Goal: Browse casually

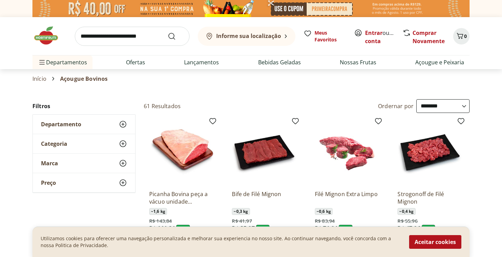
select select "**********"
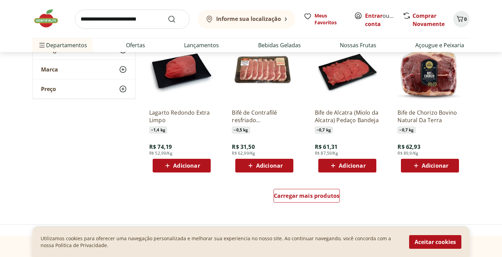
scroll to position [853, 0]
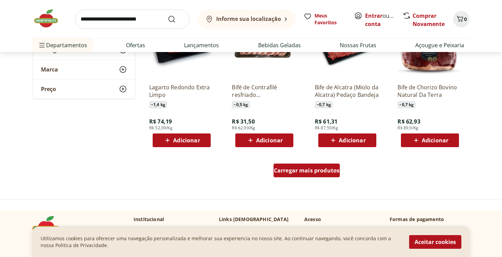
click at [313, 171] on span "Carregar mais produtos" at bounding box center [307, 169] width 66 height 5
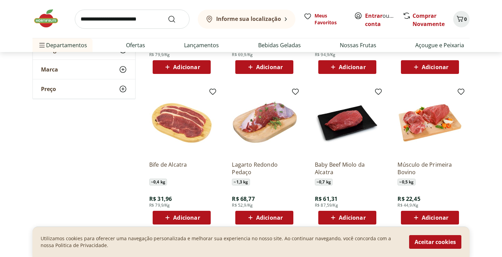
scroll to position [624, 0]
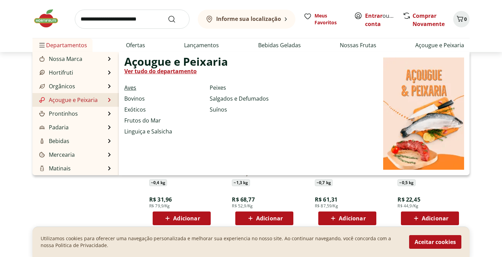
click at [129, 88] on link "Aves" at bounding box center [130, 87] width 12 height 8
select select "**********"
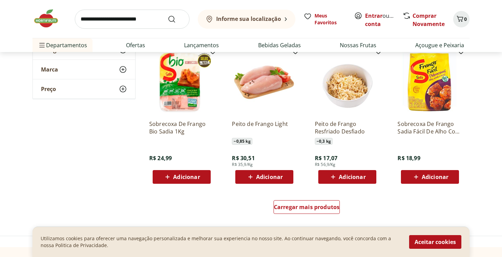
scroll to position [372, 0]
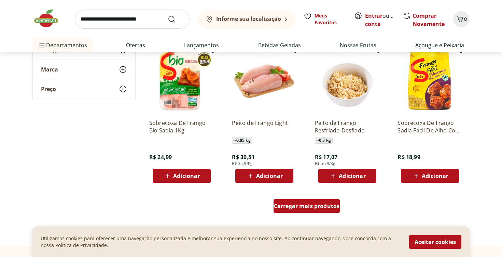
click at [308, 205] on span "Carregar mais produtos" at bounding box center [307, 205] width 66 height 5
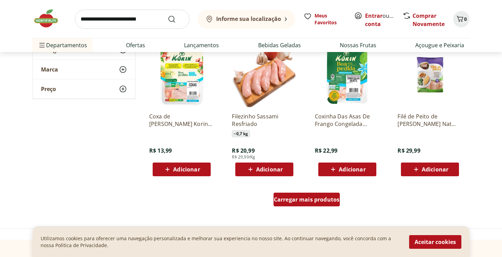
scroll to position [828, 0]
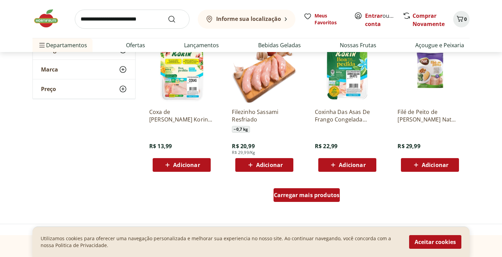
click at [308, 197] on span "Carregar mais produtos" at bounding box center [307, 194] width 66 height 5
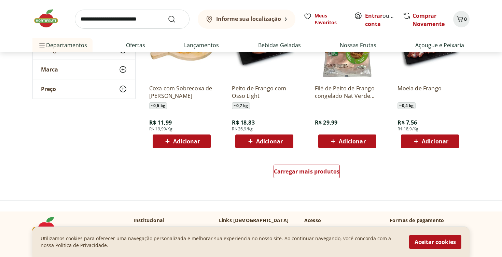
scroll to position [1333, 0]
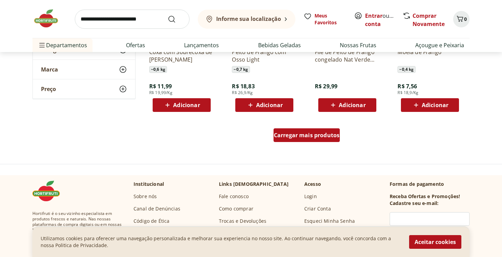
click at [303, 137] on span "Carregar mais produtos" at bounding box center [307, 134] width 66 height 5
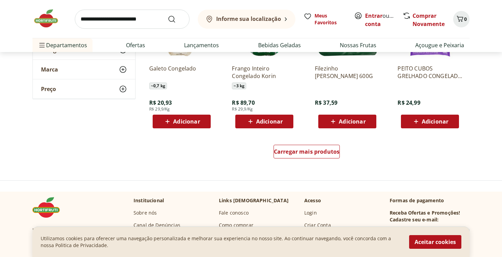
scroll to position [1783, 0]
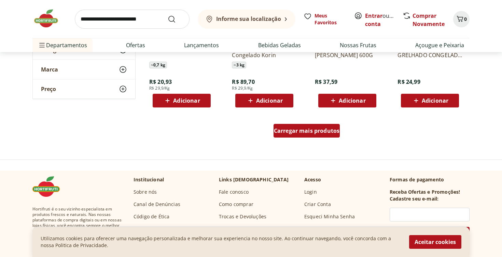
click at [302, 133] on span "Carregar mais produtos" at bounding box center [307, 130] width 66 height 5
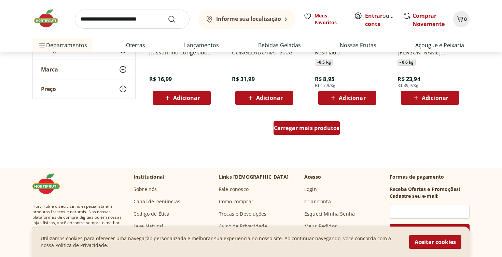
scroll to position [2242, 0]
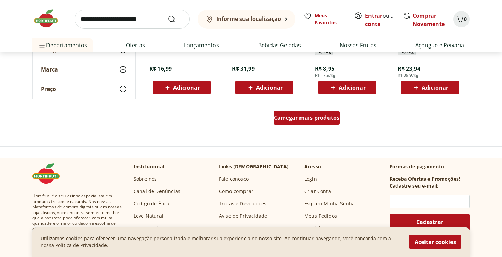
click at [303, 118] on span "Carregar mais produtos" at bounding box center [307, 117] width 66 height 5
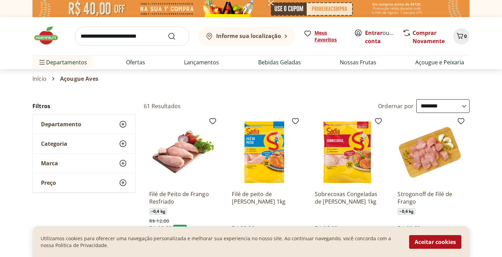
click at [319, 35] on span "Meus Favoritos" at bounding box center [330, 36] width 31 height 14
click at [214, 63] on link "Lançamentos" at bounding box center [201, 62] width 35 height 8
select select "**********"
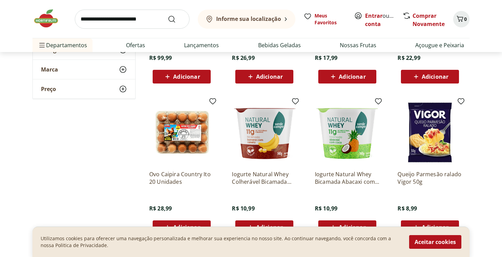
scroll to position [439, 0]
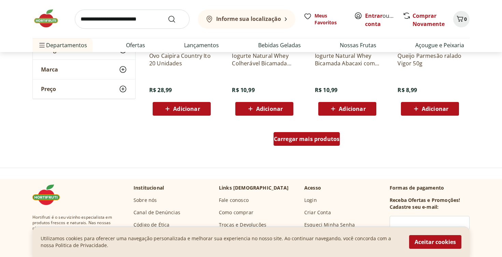
click at [314, 145] on div "Carregar mais produtos" at bounding box center [307, 139] width 67 height 14
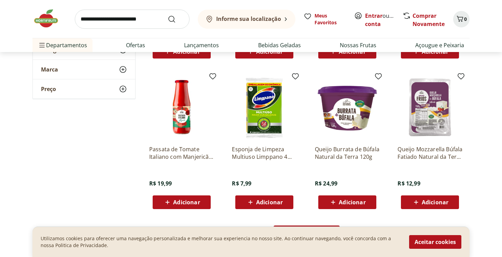
scroll to position [761, 0]
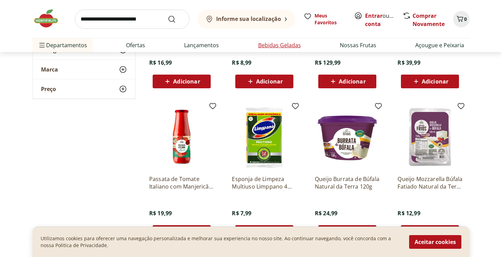
click at [288, 46] on link "Bebidas Geladas" at bounding box center [279, 45] width 43 height 8
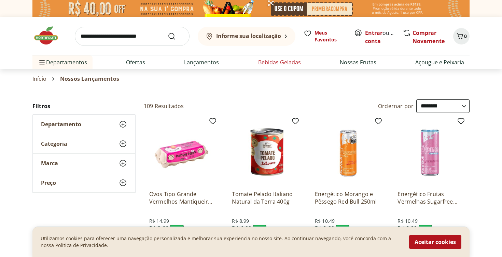
select select "**********"
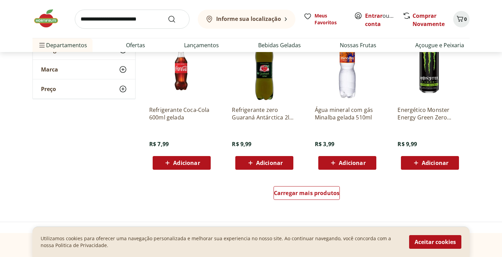
scroll to position [390, 0]
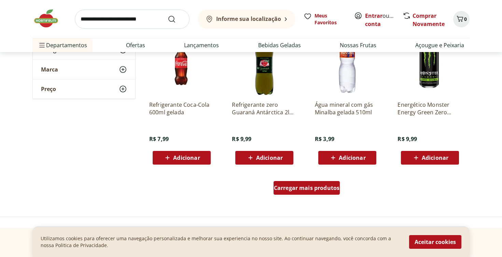
click at [312, 190] on span "Carregar mais produtos" at bounding box center [307, 187] width 66 height 5
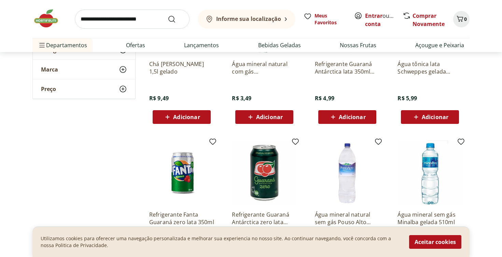
scroll to position [751, 0]
